Goal: Task Accomplishment & Management: Manage account settings

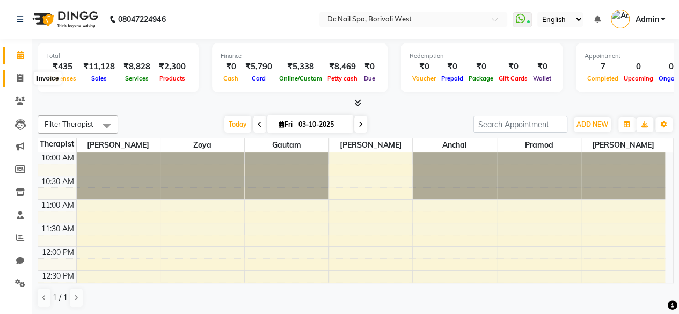
drag, startPoint x: 0, startPoint y: 0, endPoint x: 20, endPoint y: 75, distance: 77.3
click at [20, 75] on icon at bounding box center [20, 78] width 6 height 8
select select "8056"
select select "service"
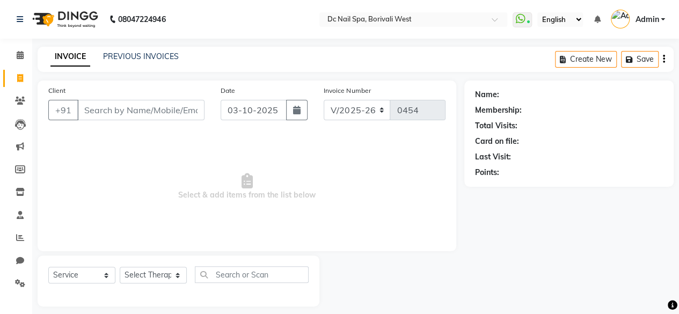
click at [135, 63] on div "INVOICE PREVIOUS INVOICES" at bounding box center [115, 57] width 154 height 12
click at [14, 236] on span at bounding box center [20, 238] width 19 height 12
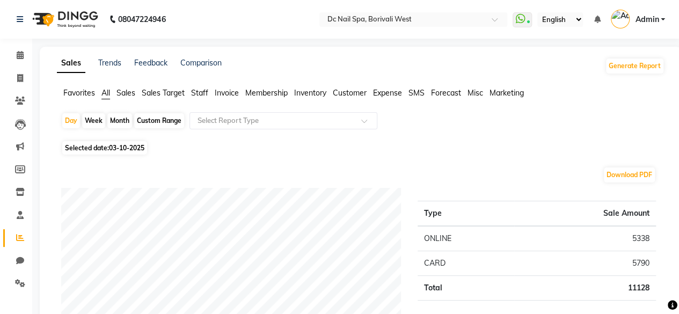
click at [205, 91] on span "Staff" at bounding box center [199, 93] width 17 height 10
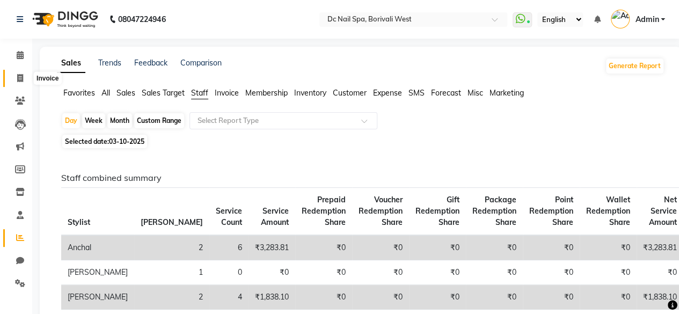
click at [22, 75] on icon at bounding box center [20, 78] width 6 height 8
select select "service"
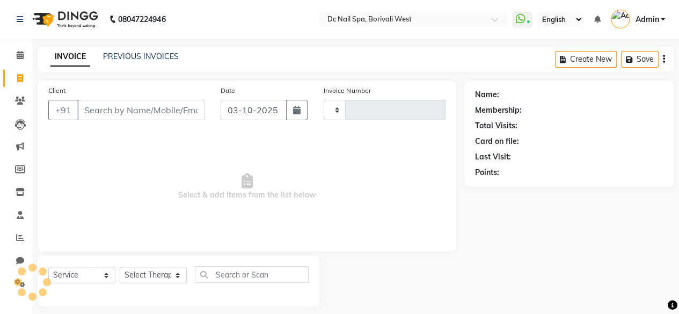
type input "0454"
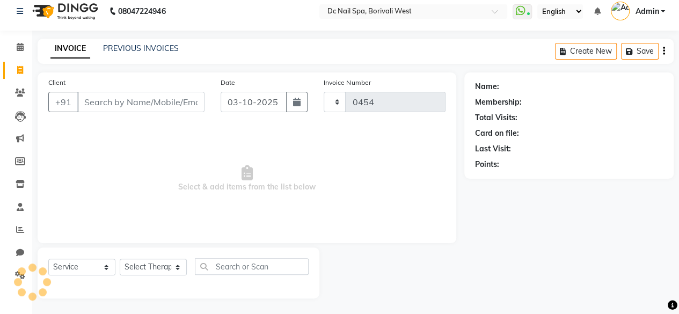
select select "8056"
click at [13, 45] on span at bounding box center [20, 47] width 19 height 12
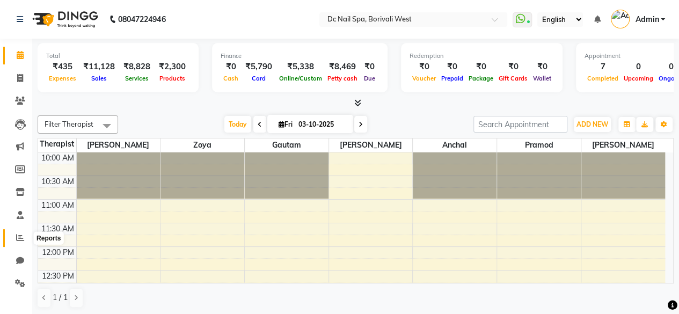
click at [22, 238] on icon at bounding box center [20, 237] width 8 height 8
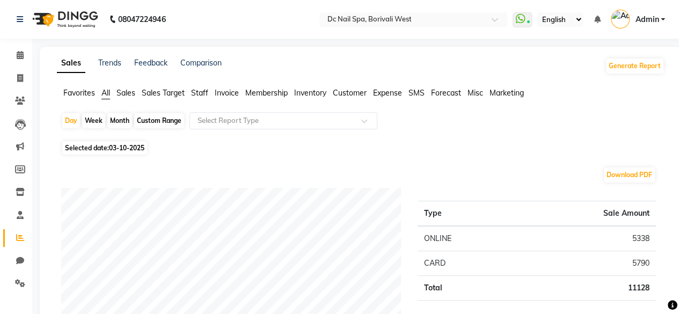
click at [104, 90] on span "All" at bounding box center [105, 93] width 9 height 10
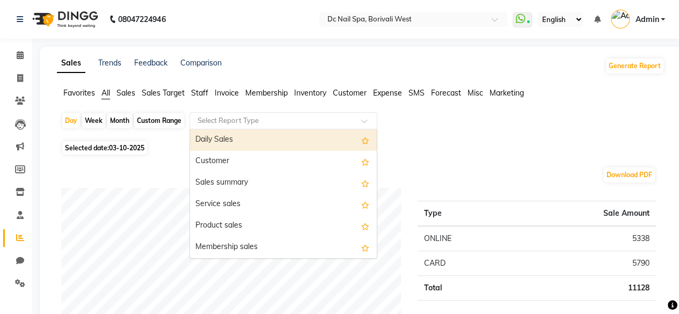
click at [270, 121] on input "text" at bounding box center [272, 120] width 154 height 11
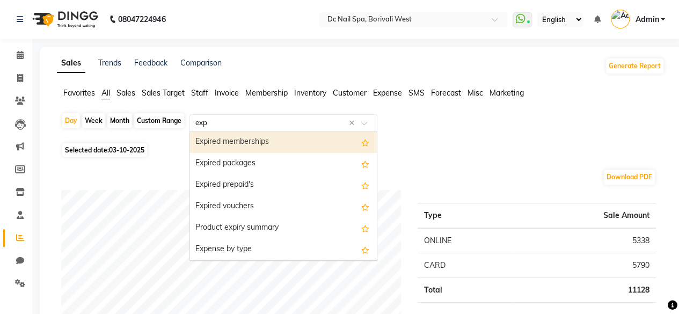
type input "expe"
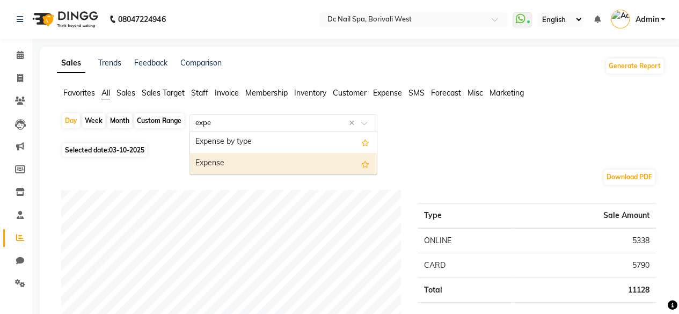
click at [246, 158] on div "Expense" at bounding box center [283, 163] width 187 height 21
select select "filtered_report"
select select "csv"
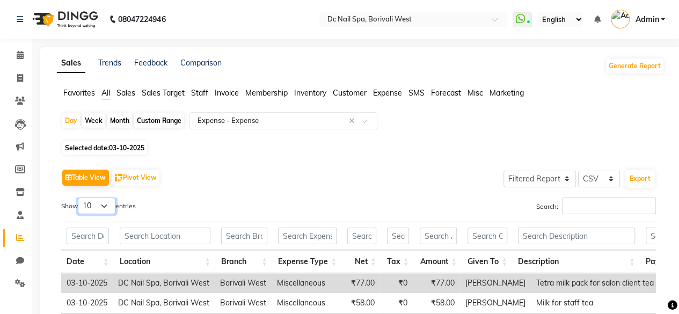
click at [114, 207] on select "10 25 50 100" at bounding box center [97, 205] width 38 height 17
select select "100"
click at [79, 197] on select "10 25 50 100" at bounding box center [97, 205] width 38 height 17
click at [17, 54] on icon at bounding box center [20, 55] width 7 height 8
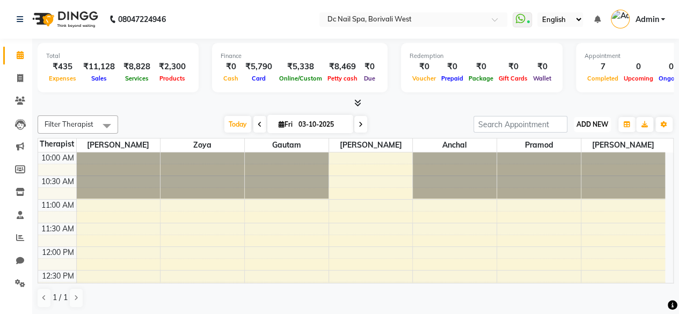
click at [596, 125] on span "ADD NEW" at bounding box center [592, 124] width 32 height 8
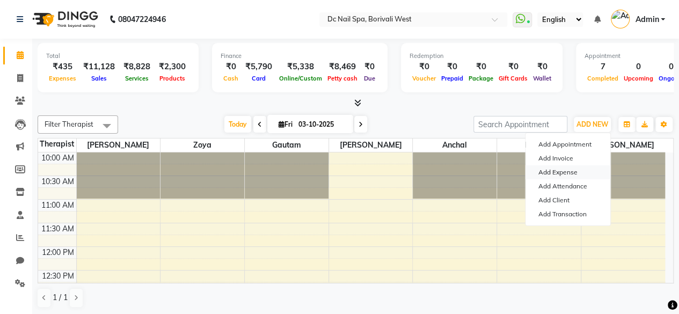
click at [586, 175] on link "Add Expense" at bounding box center [567, 172] width 85 height 14
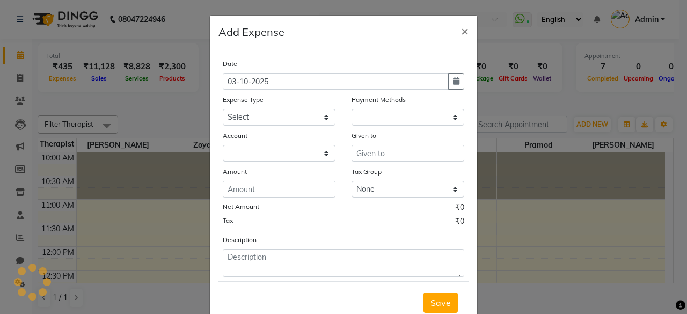
select select "1"
select select "7181"
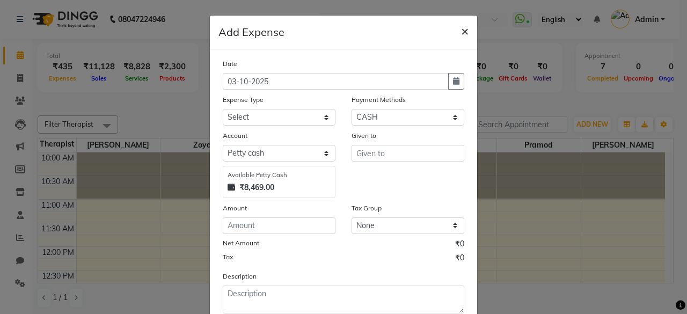
click at [464, 31] on span "×" at bounding box center [465, 31] width 8 height 16
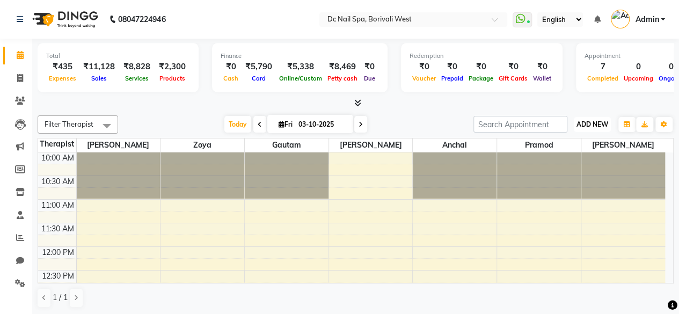
click at [600, 128] on button "ADD NEW Toggle Dropdown" at bounding box center [591, 124] width 37 height 15
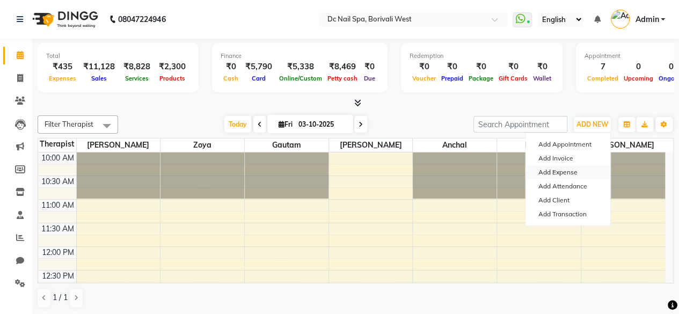
click at [581, 175] on link "Add Expense" at bounding box center [567, 172] width 85 height 14
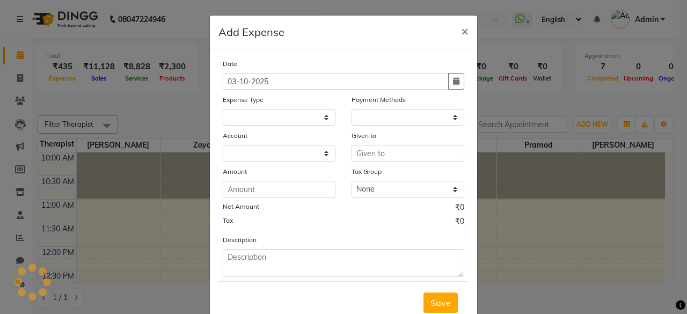
select select "1"
select select "7181"
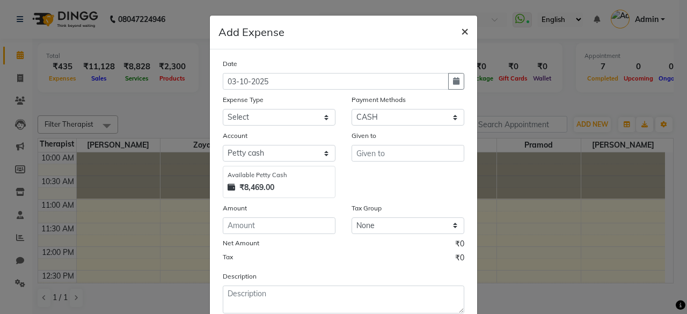
click at [470, 37] on button "×" at bounding box center [464, 31] width 25 height 30
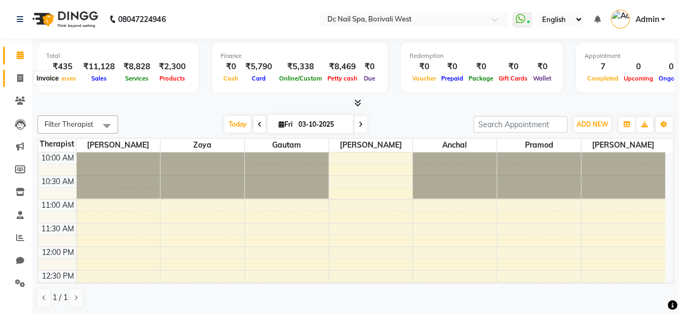
click at [24, 83] on span at bounding box center [20, 78] width 19 height 12
select select "service"
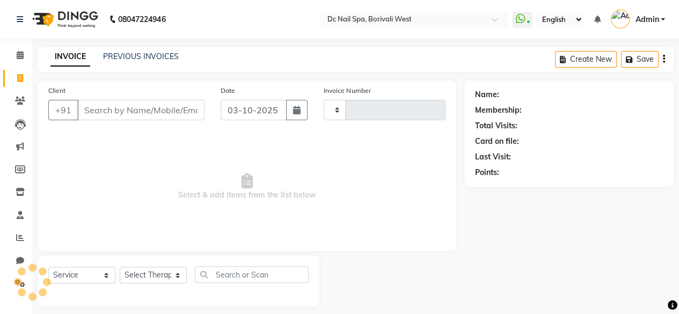
type input "0454"
select select "8056"
click at [134, 53] on link "PREVIOUS INVOICES" at bounding box center [141, 56] width 76 height 10
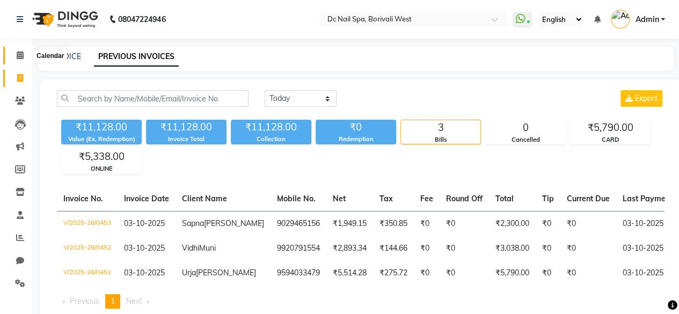
click at [21, 56] on icon at bounding box center [20, 55] width 7 height 8
